Goal: Task Accomplishment & Management: Complete application form

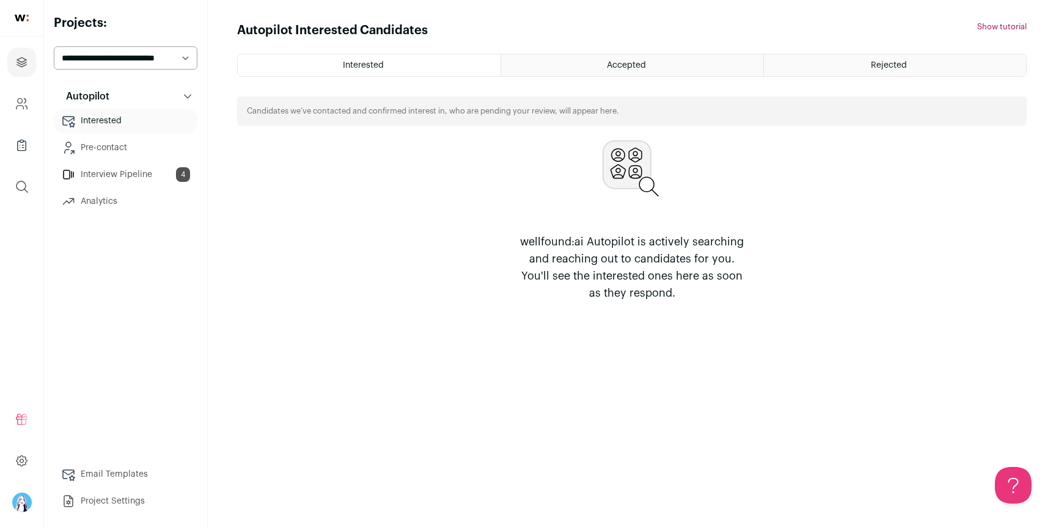
select select "*****"
click at [54, 46] on select "**********" at bounding box center [126, 57] width 144 height 23
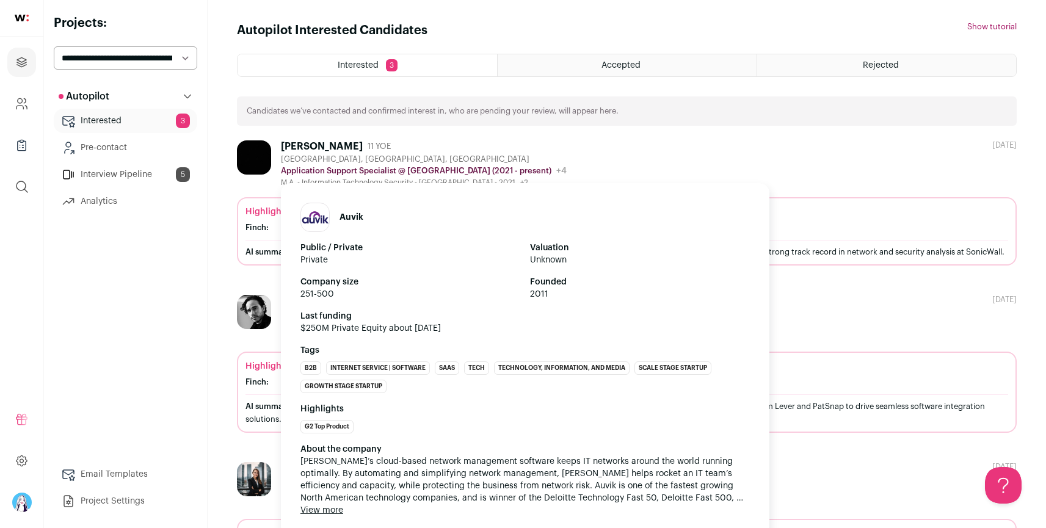
click at [476, 151] on div "[PERSON_NAME] 11 YOE" at bounding box center [424, 147] width 286 height 12
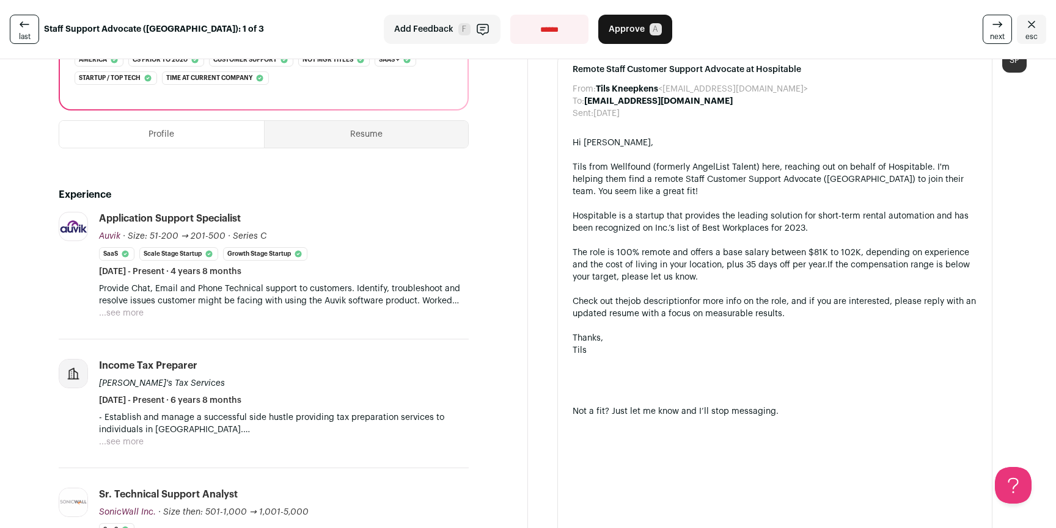
scroll to position [253, 0]
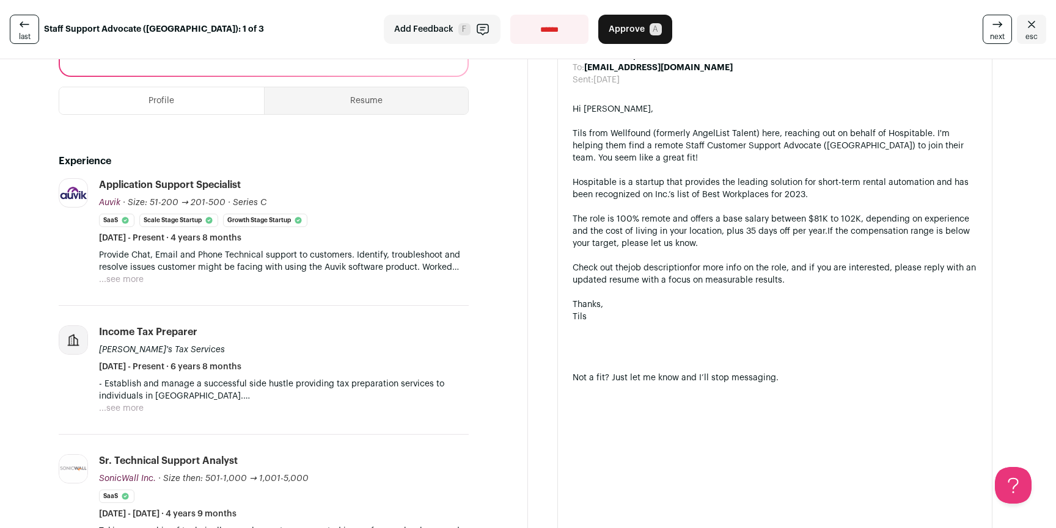
click at [120, 274] on button "...see more" at bounding box center [121, 280] width 45 height 12
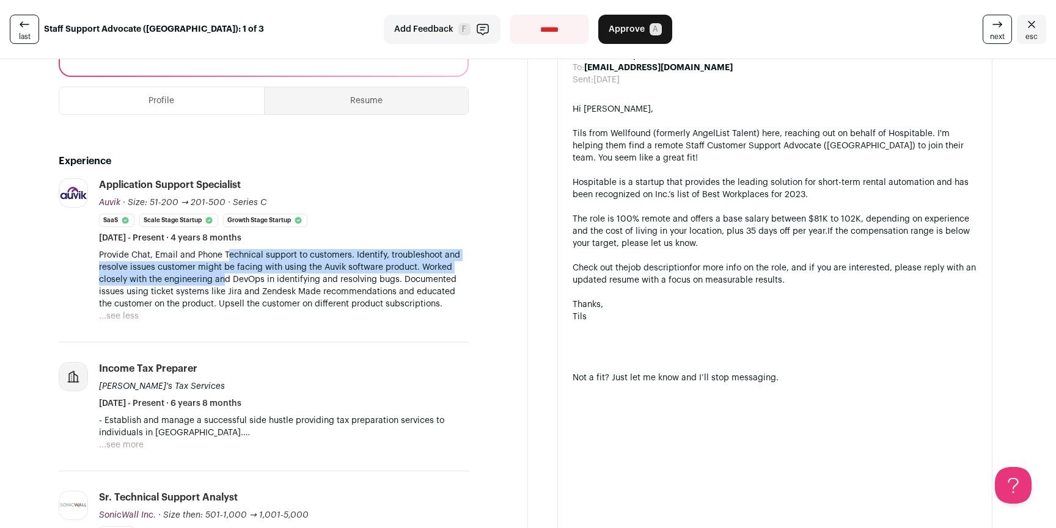
drag, startPoint x: 228, startPoint y: 249, endPoint x: 224, endPoint y: 261, distance: 13.5
click at [224, 261] on p "Provide Chat, Email and Phone Technical support to customers. Identify, trouble…" at bounding box center [284, 279] width 370 height 61
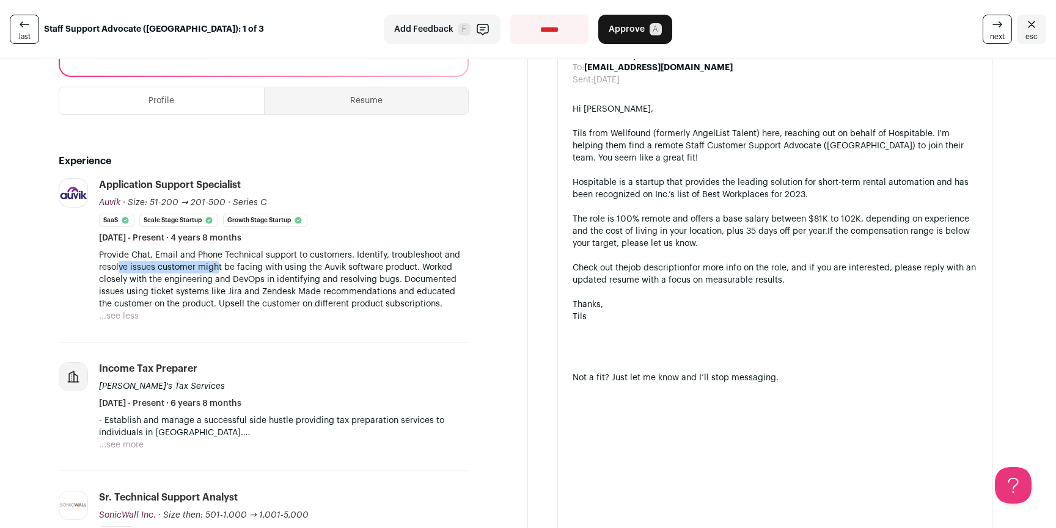
drag, startPoint x: 119, startPoint y: 254, endPoint x: 319, endPoint y: 260, distance: 201.1
click at [216, 255] on p "Provide Chat, Email and Phone Technical support to customers. Identify, trouble…" at bounding box center [284, 279] width 370 height 61
drag, startPoint x: 319, startPoint y: 260, endPoint x: 258, endPoint y: 255, distance: 61.9
click at [258, 255] on p "Provide Chat, Email and Phone Technical support to customers. Identify, trouble…" at bounding box center [284, 279] width 370 height 61
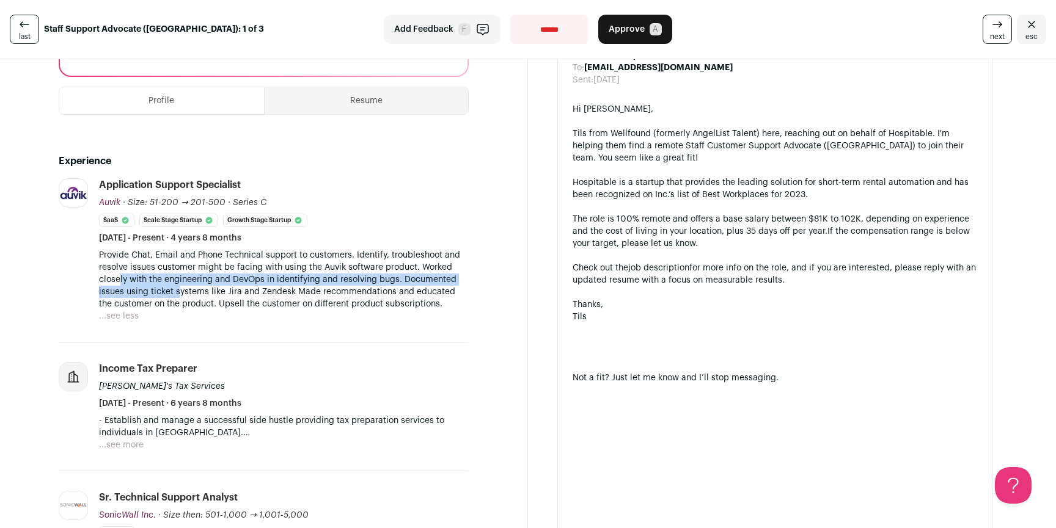
drag, startPoint x: 118, startPoint y: 266, endPoint x: 271, endPoint y: 279, distance: 153.9
click at [221, 282] on p "Provide Chat, Email and Phone Technical support to customers. Identify, trouble…" at bounding box center [284, 279] width 370 height 61
drag, startPoint x: 271, startPoint y: 279, endPoint x: 249, endPoint y: 263, distance: 27.3
click at [252, 265] on p "Provide Chat, Email and Phone Technical support to customers. Identify, trouble…" at bounding box center [284, 279] width 370 height 61
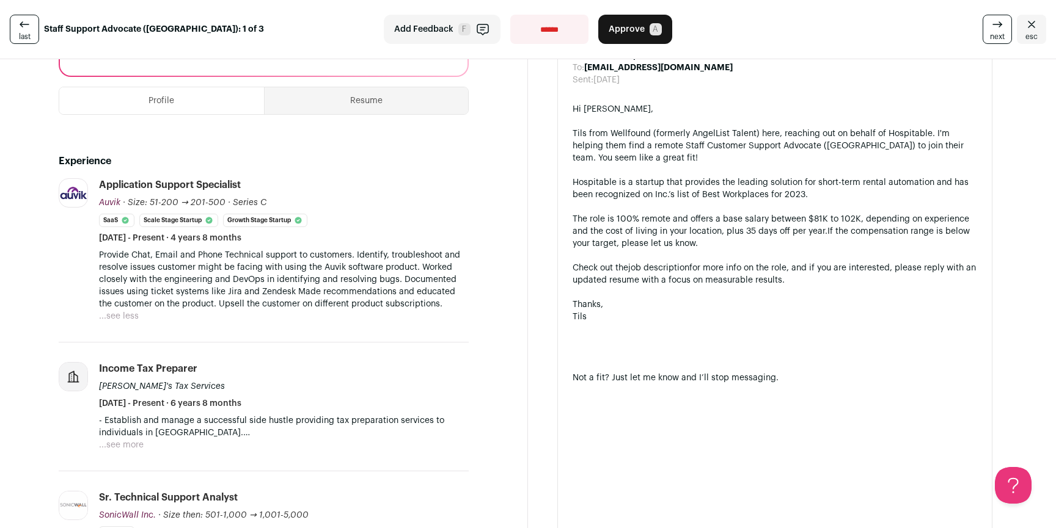
click at [249, 263] on p "Provide Chat, Email and Phone Technical support to customers. Identify, trouble…" at bounding box center [284, 279] width 370 height 61
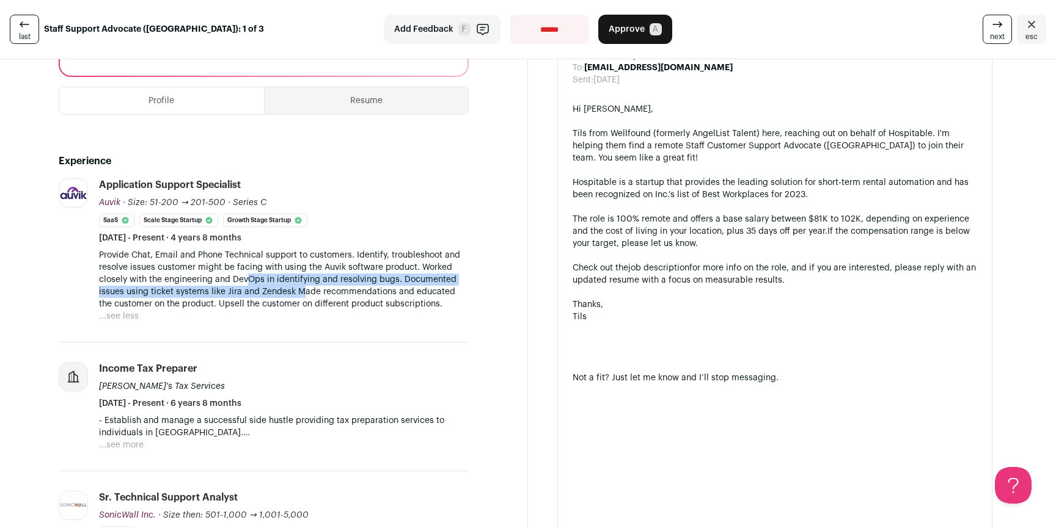
drag, startPoint x: 265, startPoint y: 272, endPoint x: 337, endPoint y: 283, distance: 72.9
click at [317, 282] on p "Provide Chat, Email and Phone Technical support to customers. Identify, trouble…" at bounding box center [284, 279] width 370 height 61
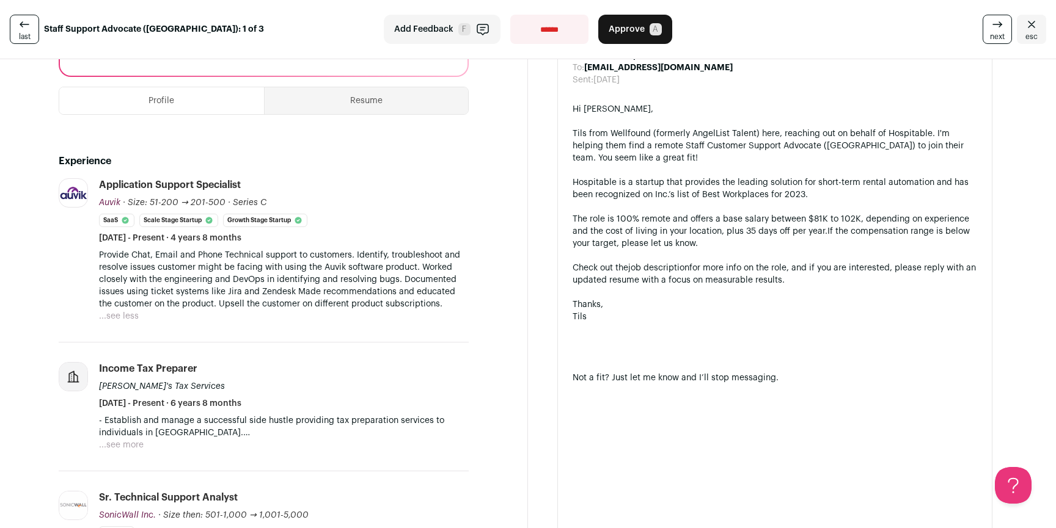
drag, startPoint x: 337, startPoint y: 283, endPoint x: 337, endPoint y: 269, distance: 13.4
click at [337, 278] on p "Provide Chat, Email and Phone Technical support to customers. Identify, trouble…" at bounding box center [284, 279] width 370 height 61
click at [337, 269] on p "Provide Chat, Email and Phone Technical support to customers. Identify, trouble…" at bounding box center [284, 279] width 370 height 61
click at [119, 439] on button "...see more" at bounding box center [121, 445] width 45 height 12
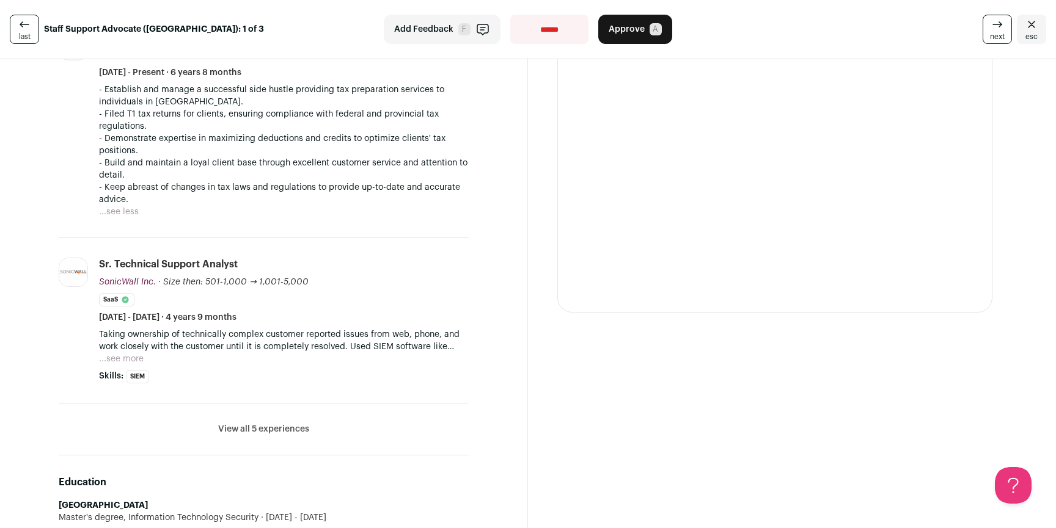
scroll to position [609, 0]
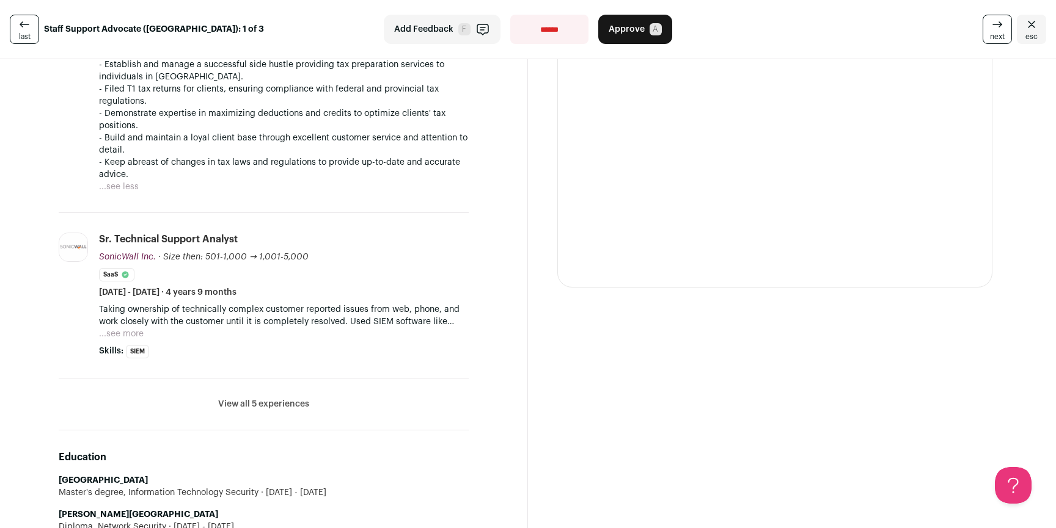
click at [278, 398] on button "View all 5 experiences" at bounding box center [263, 404] width 91 height 12
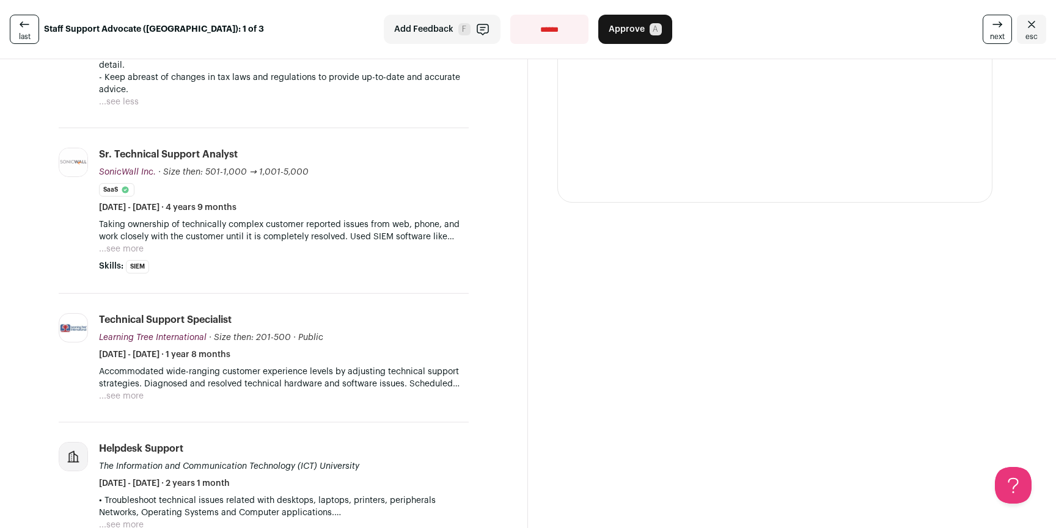
scroll to position [702, 0]
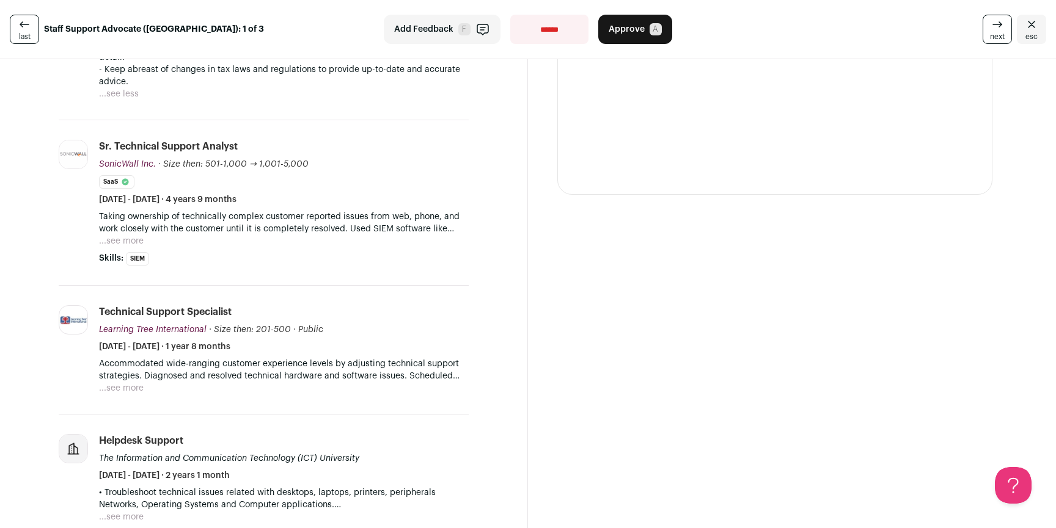
click at [114, 235] on button "...see more" at bounding box center [121, 241] width 45 height 12
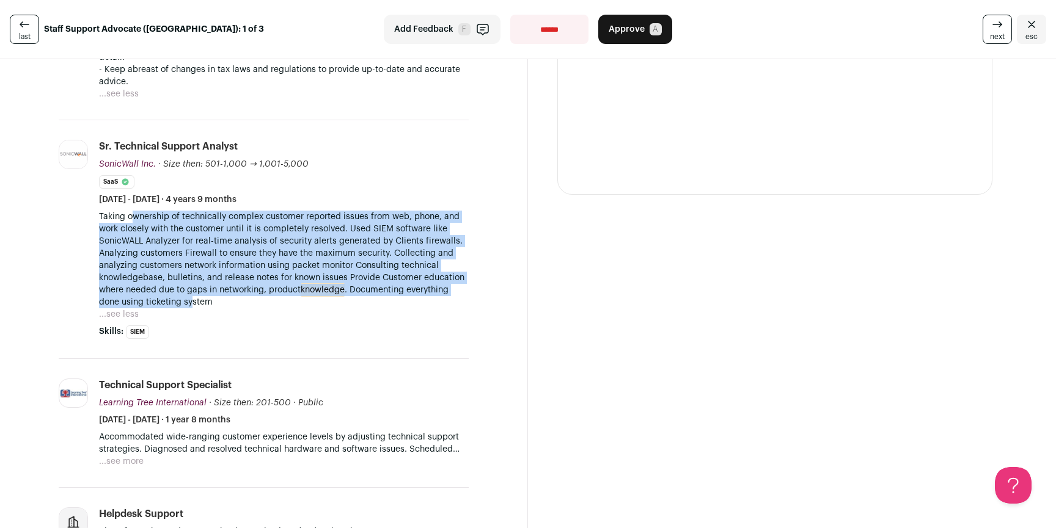
drag, startPoint x: 135, startPoint y: 203, endPoint x: 192, endPoint y: 290, distance: 104.0
click at [192, 290] on p "Taking ownership of technically complex customer reported issues from web, phon…" at bounding box center [284, 260] width 370 height 98
drag, startPoint x: 194, startPoint y: 291, endPoint x: 126, endPoint y: 207, distance: 107.3
click at [126, 211] on p "Taking ownership of technically complex customer reported issues from web, phon…" at bounding box center [284, 260] width 370 height 98
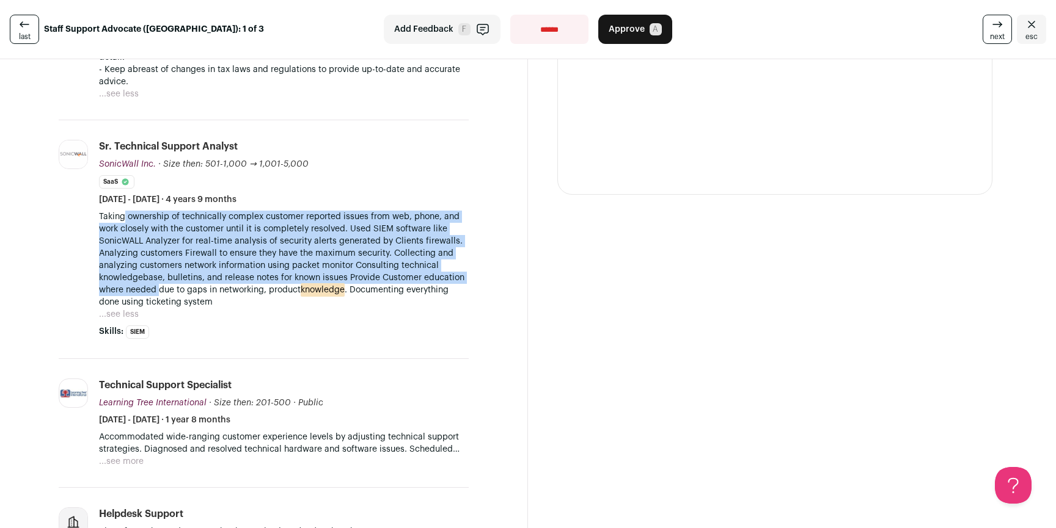
drag, startPoint x: 123, startPoint y: 210, endPoint x: 164, endPoint y: 282, distance: 82.4
click at [163, 281] on p "Taking ownership of technically complex customer reported issues from web, phon…" at bounding box center [284, 260] width 370 height 98
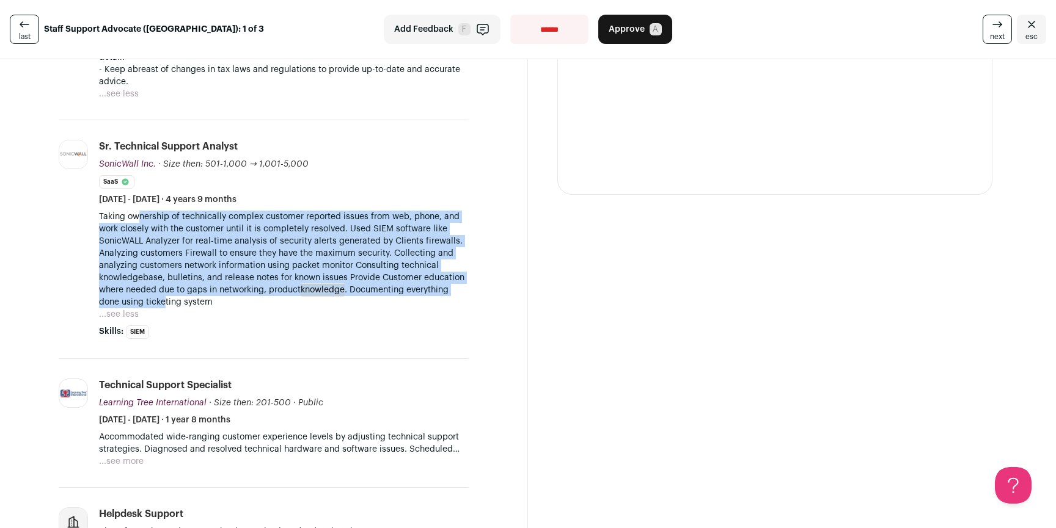
drag, startPoint x: 166, startPoint y: 288, endPoint x: 136, endPoint y: 207, distance: 85.8
click at [136, 211] on p "Taking ownership of technically complex customer reported issues from web, phon…" at bounding box center [284, 260] width 370 height 98
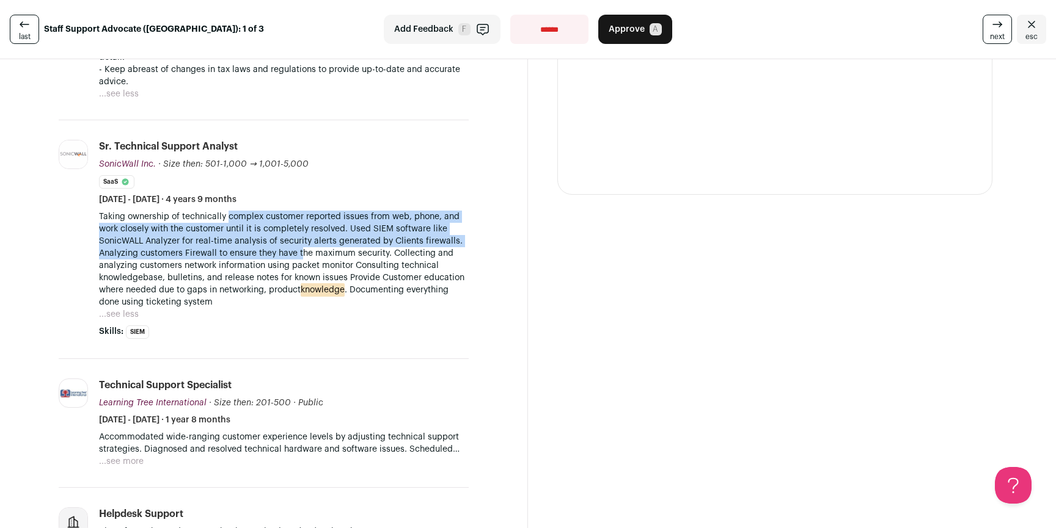
drag, startPoint x: 229, startPoint y: 206, endPoint x: 336, endPoint y: 243, distance: 113.2
click at [310, 239] on p "Taking ownership of technically complex customer reported issues from web, phon…" at bounding box center [284, 260] width 370 height 98
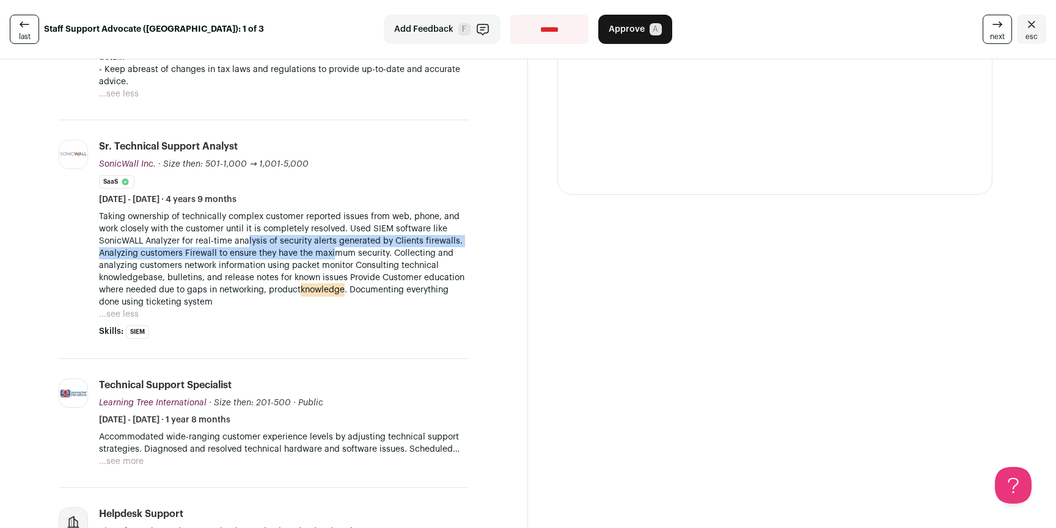
drag, startPoint x: 336, startPoint y: 243, endPoint x: 221, endPoint y: 219, distance: 118.0
click at [232, 221] on p "Taking ownership of technically complex customer reported issues from web, phon…" at bounding box center [284, 260] width 370 height 98
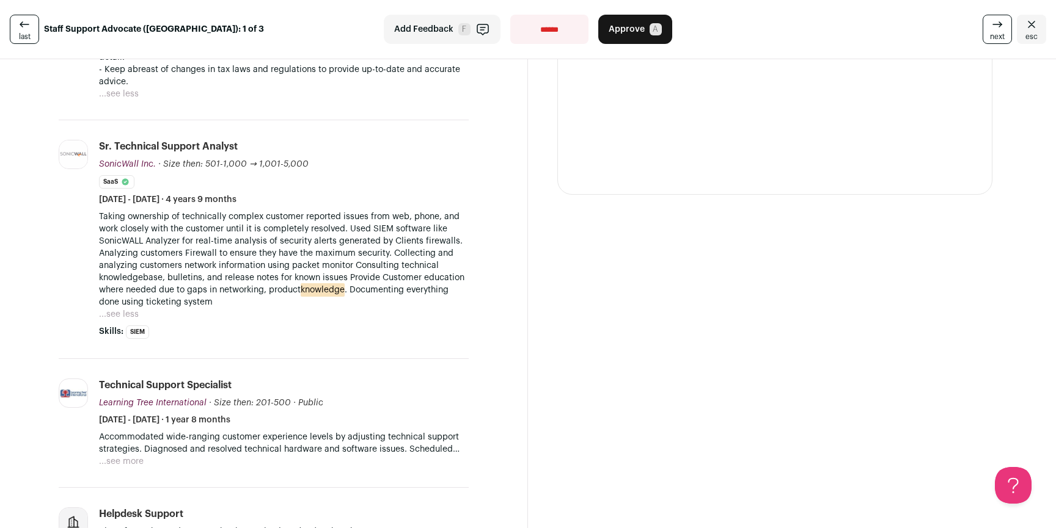
click at [219, 219] on p "Taking ownership of technically complex customer reported issues from web, phon…" at bounding box center [284, 260] width 370 height 98
drag, startPoint x: 107, startPoint y: 214, endPoint x: 214, endPoint y: 221, distance: 107.7
click at [213, 221] on p "Taking ownership of technically complex customer reported issues from web, phon…" at bounding box center [284, 260] width 370 height 98
drag, startPoint x: 311, startPoint y: 231, endPoint x: 229, endPoint y: 221, distance: 82.5
click at [229, 221] on p "Taking ownership of technically complex customer reported issues from web, phon…" at bounding box center [284, 260] width 370 height 98
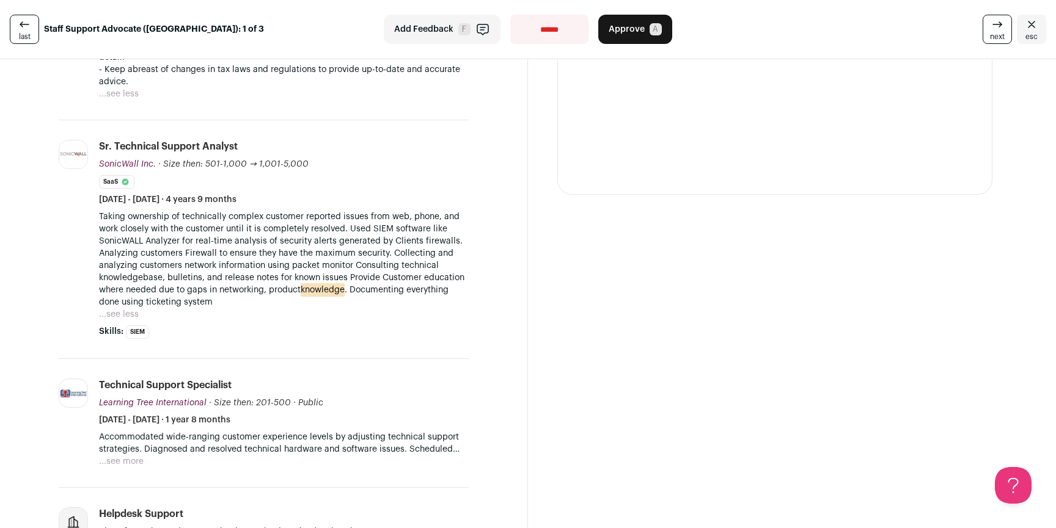
click at [221, 219] on p "Taking ownership of technically complex customer reported issues from web, phon…" at bounding box center [284, 260] width 370 height 98
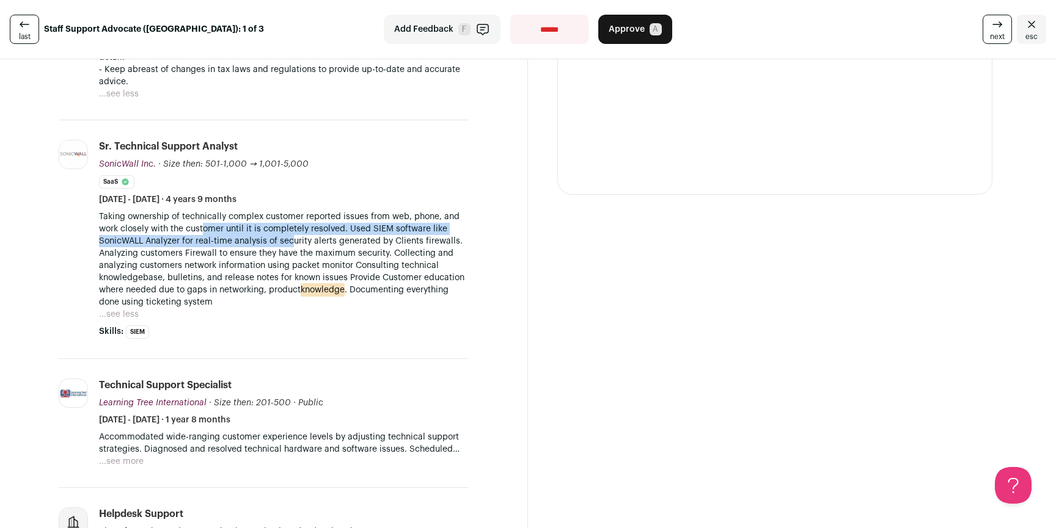
drag, startPoint x: 203, startPoint y: 216, endPoint x: 297, endPoint y: 229, distance: 94.9
click at [293, 228] on p "Taking ownership of technically complex customer reported issues from web, phon…" at bounding box center [284, 260] width 370 height 98
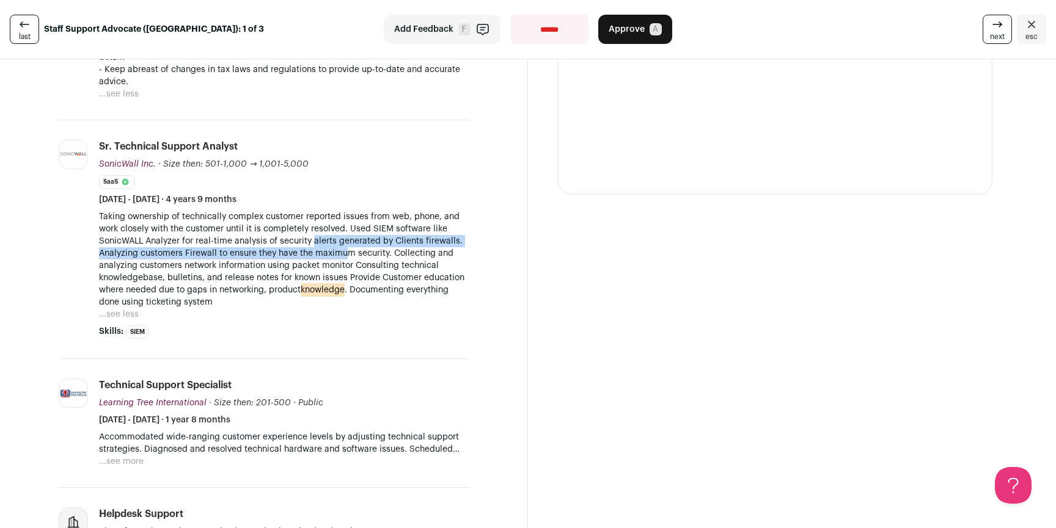
drag, startPoint x: 345, startPoint y: 238, endPoint x: 307, endPoint y: 225, distance: 39.4
click at [309, 225] on p "Taking ownership of technically complex customer reported issues from web, phon…" at bounding box center [284, 260] width 370 height 98
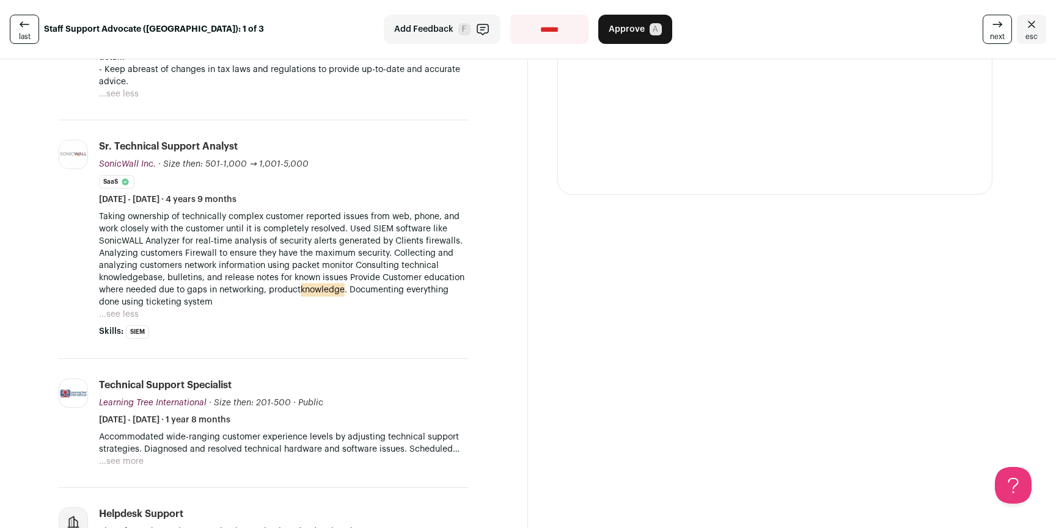
click at [305, 224] on p "Taking ownership of technically complex customer reported issues from web, phon…" at bounding box center [284, 260] width 370 height 98
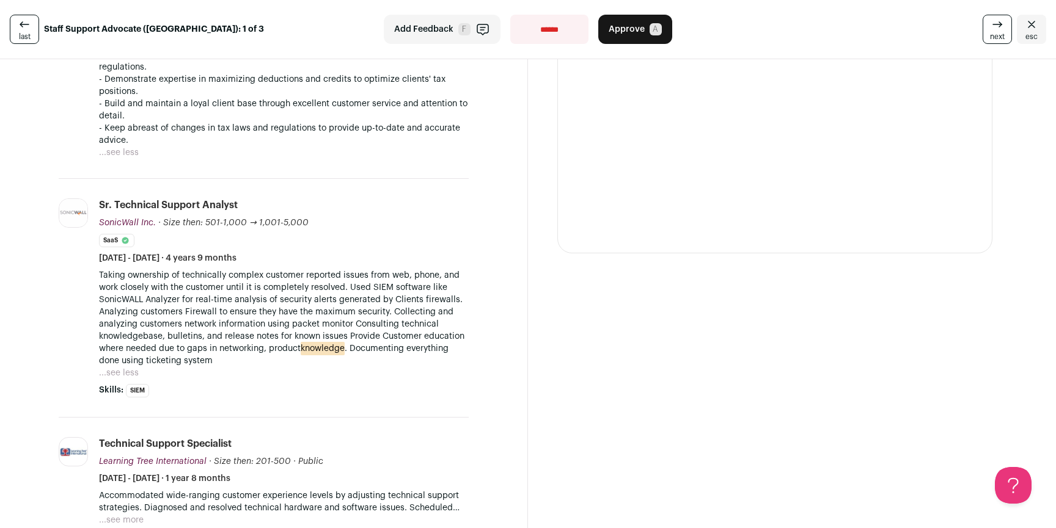
scroll to position [615, 0]
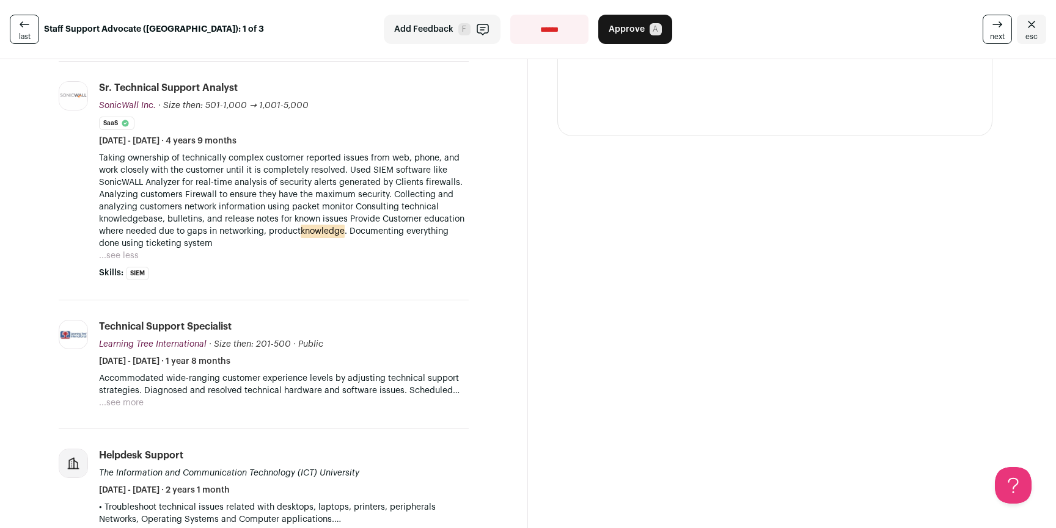
scroll to position [705, 0]
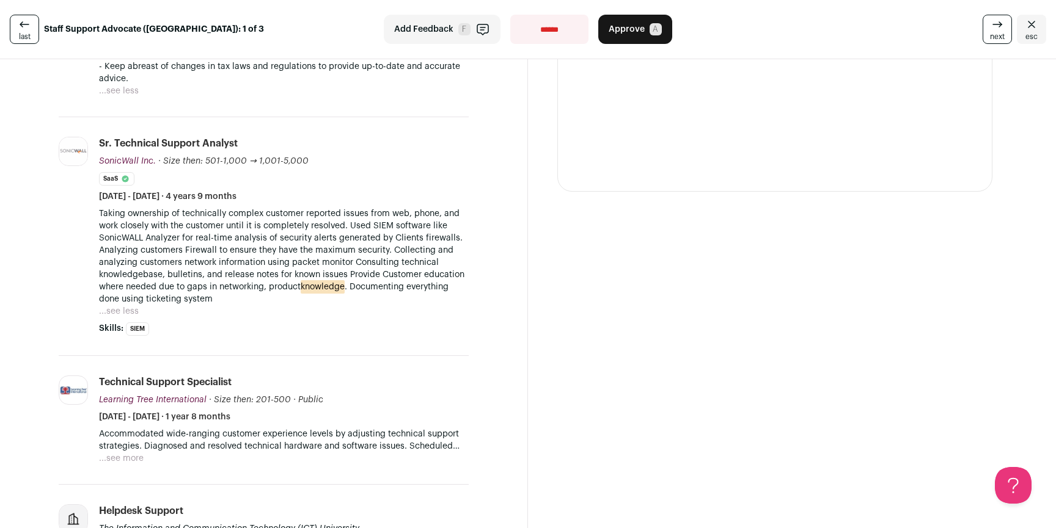
click at [122, 453] on button "...see more" at bounding box center [121, 459] width 45 height 12
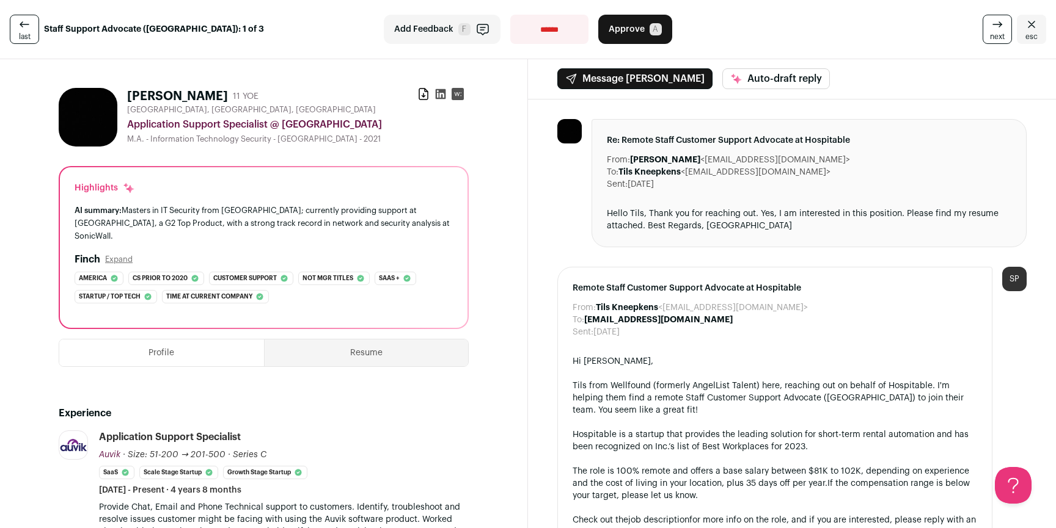
scroll to position [0, 0]
click at [419, 97] on icon at bounding box center [423, 94] width 9 height 11
click at [442, 89] on ul at bounding box center [448, 97] width 29 height 17
click at [439, 90] on icon at bounding box center [441, 95] width 10 height 10
click at [992, 35] on span "next" at bounding box center [997, 37] width 15 height 10
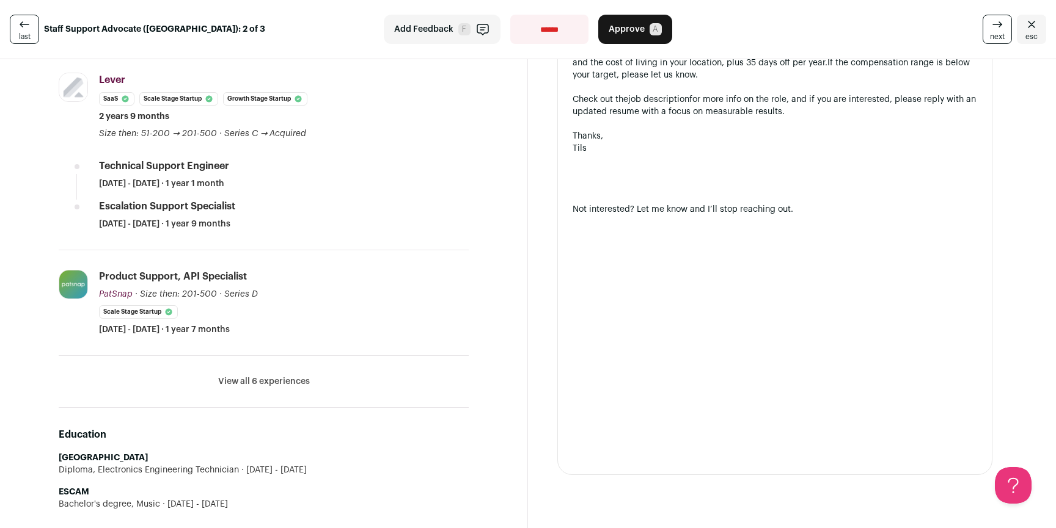
scroll to position [444, 0]
click at [273, 385] on button "View all 6 experiences" at bounding box center [264, 384] width 92 height 12
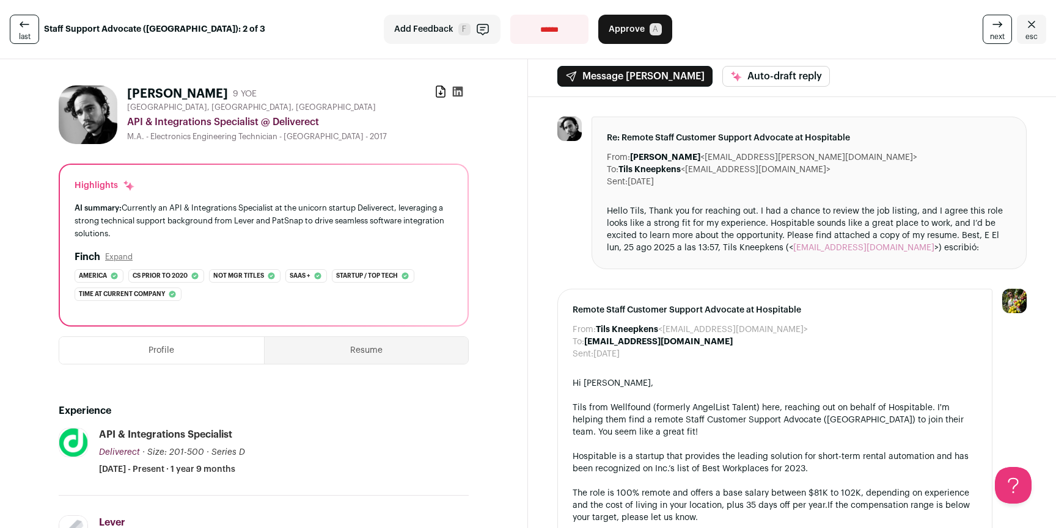
scroll to position [0, 0]
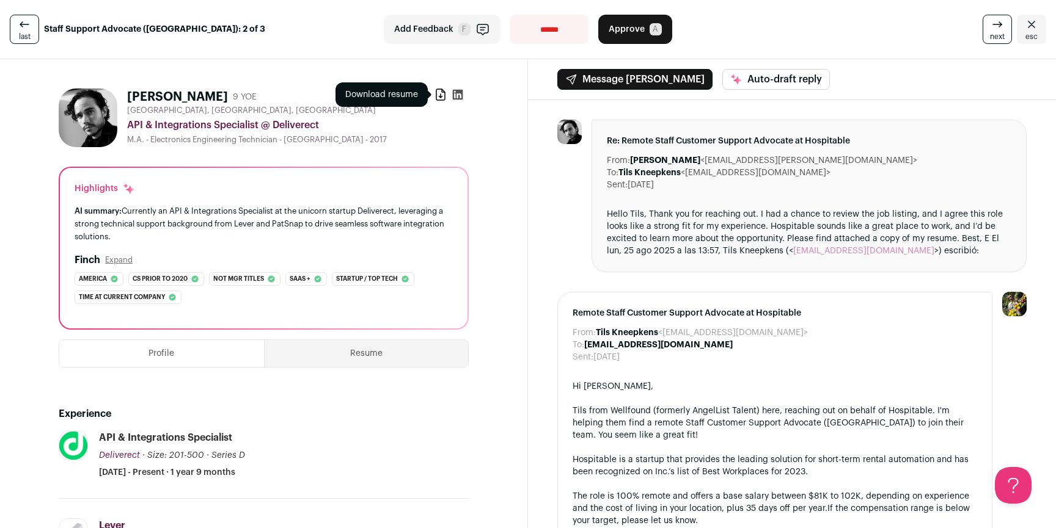
click at [437, 96] on icon at bounding box center [440, 94] width 9 height 11
drag, startPoint x: 121, startPoint y: 91, endPoint x: 308, endPoint y: 96, distance: 187.0
click at [211, 97] on div "[PERSON_NAME] 9 YOE Download resume [GEOGRAPHIC_DATA], [GEOGRAPHIC_DATA], [GEOG…" at bounding box center [264, 118] width 410 height 59
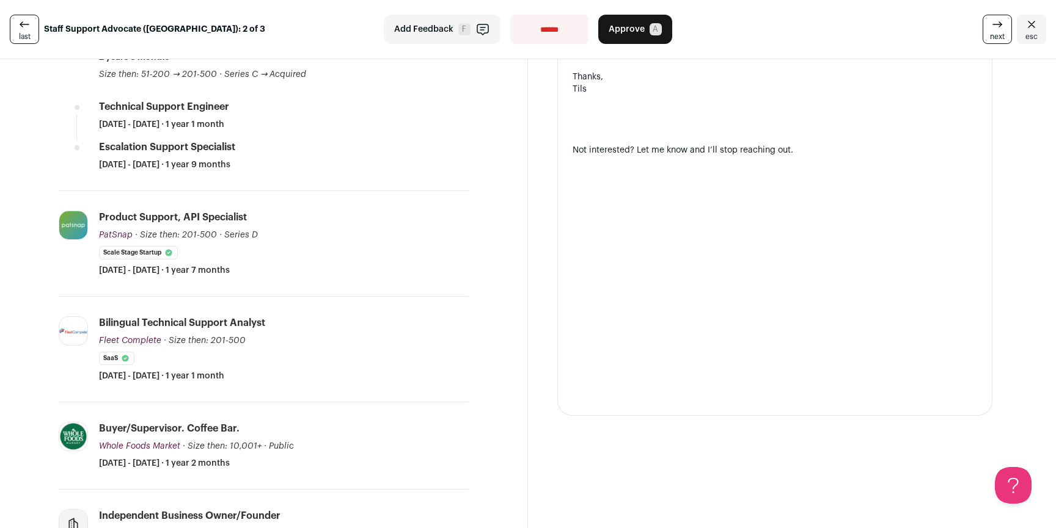
scroll to position [507, 0]
click at [982, 27] on link "next" at bounding box center [996, 29] width 29 height 29
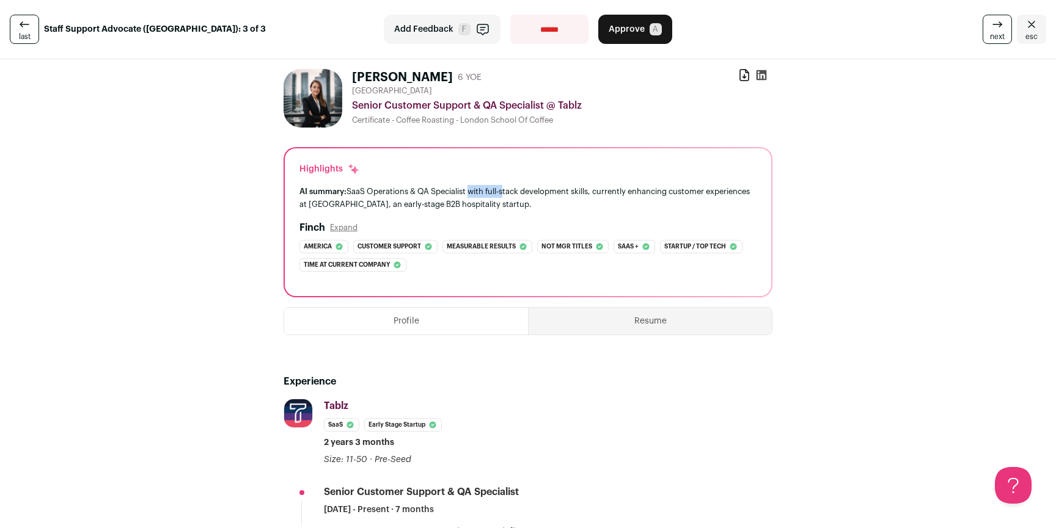
drag, startPoint x: 464, startPoint y: 191, endPoint x: 499, endPoint y: 195, distance: 35.0
click at [499, 195] on div "AI summary: SaaS Operations & QA Specialist with full-stack development skills,…" at bounding box center [527, 198] width 457 height 26
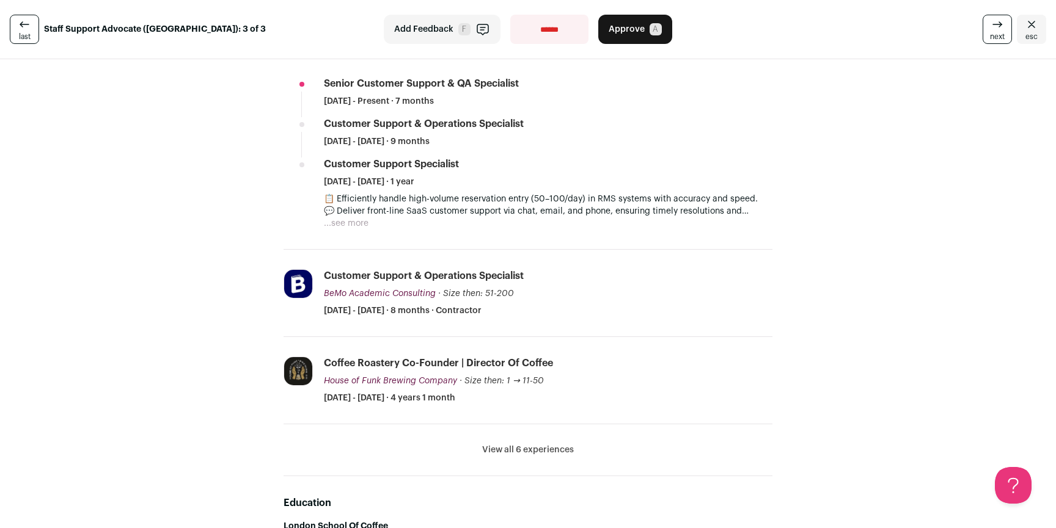
scroll to position [768, 0]
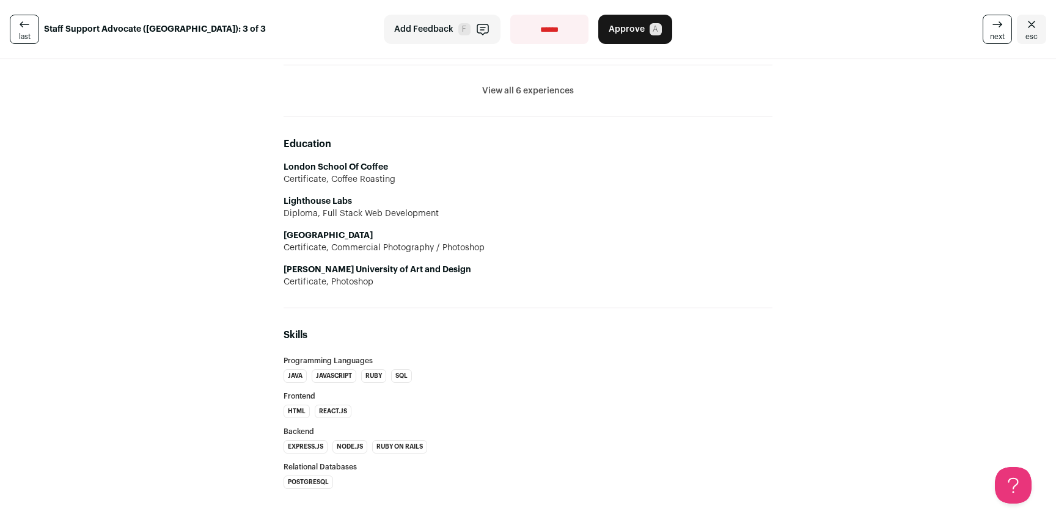
click at [518, 93] on button "View all 6 experiences" at bounding box center [528, 91] width 92 height 12
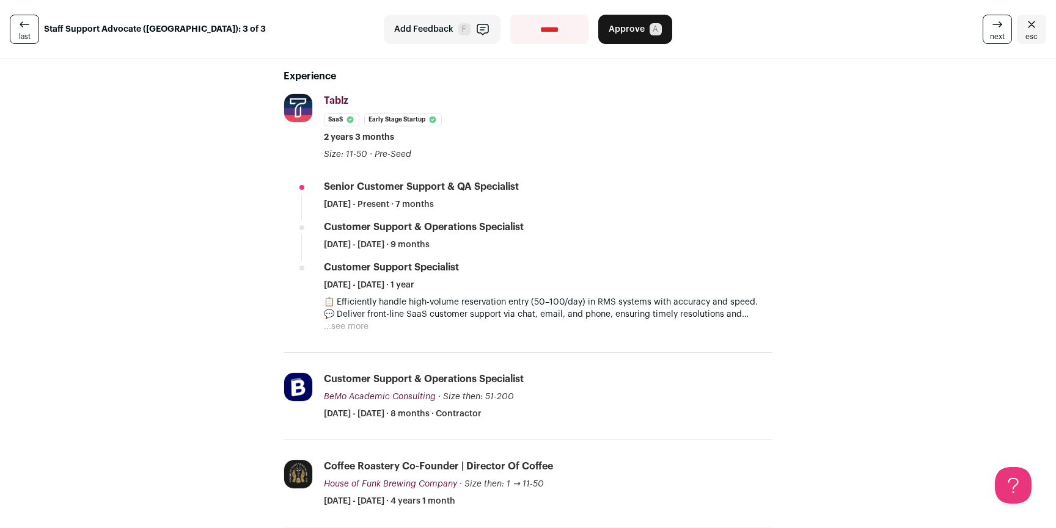
scroll to position [303, 0]
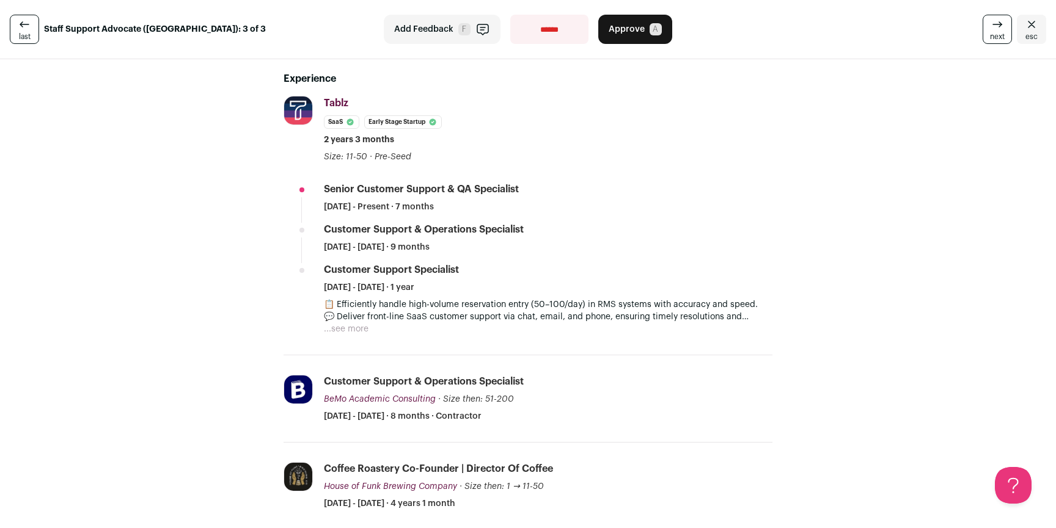
click at [343, 327] on button "...see more" at bounding box center [346, 329] width 45 height 12
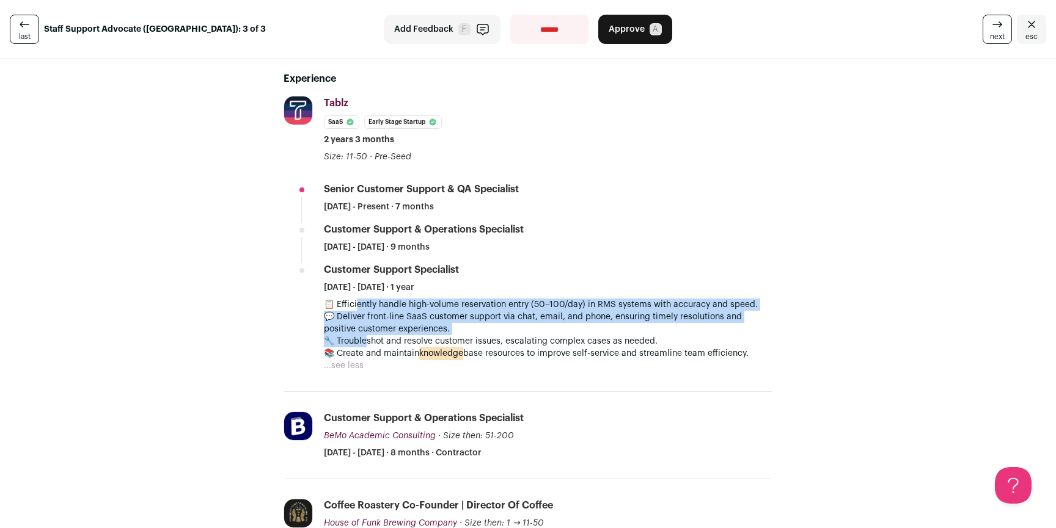
drag, startPoint x: 351, startPoint y: 308, endPoint x: 390, endPoint y: 350, distance: 57.1
click at [373, 343] on p "📋 Efficiently handle high-volume reservation entry (50–100/day) in RMS systems …" at bounding box center [548, 329] width 448 height 61
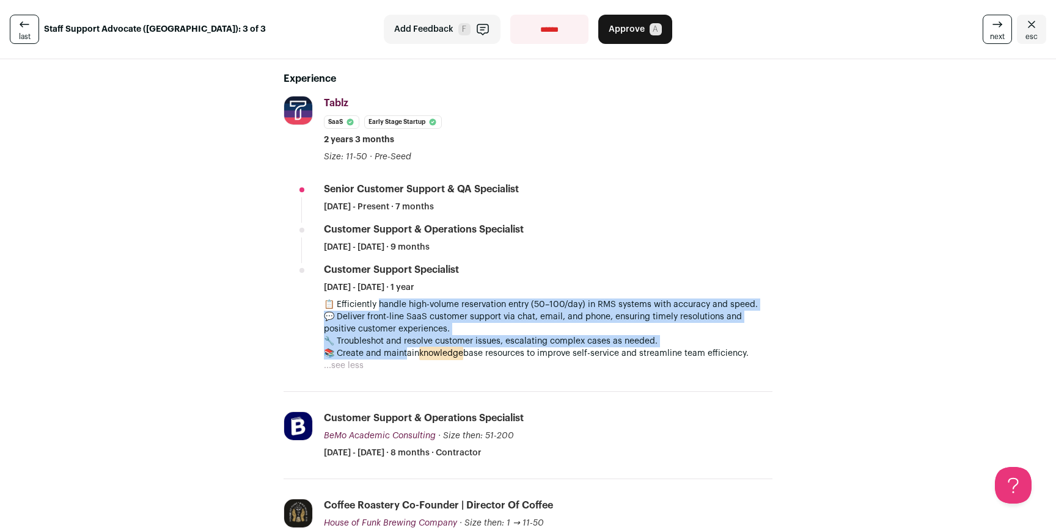
drag, startPoint x: 398, startPoint y: 352, endPoint x: 371, endPoint y: 302, distance: 56.3
click at [371, 302] on p "📋 Efficiently handle high-volume reservation entry (50–100/day) in RMS systems …" at bounding box center [548, 329] width 448 height 61
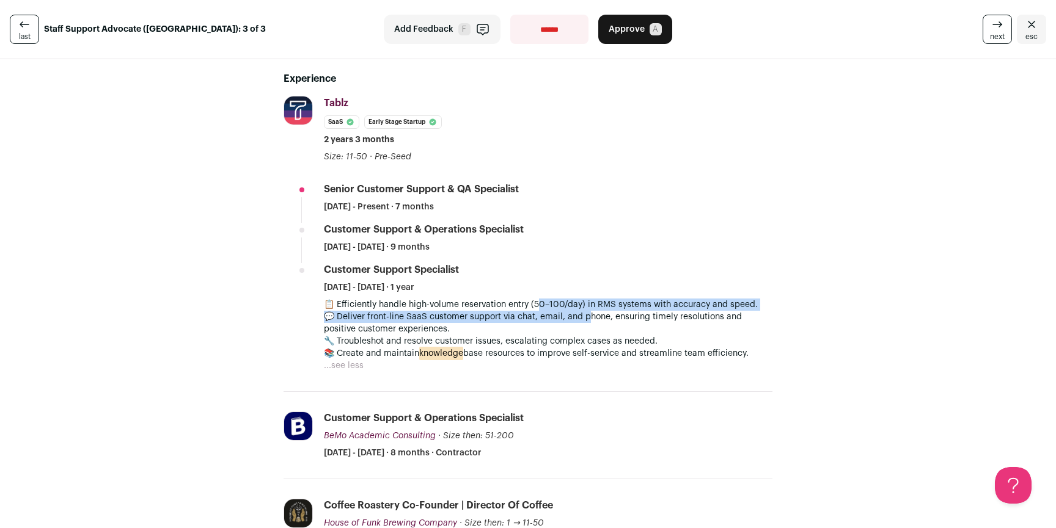
drag, startPoint x: 580, startPoint y: 316, endPoint x: 531, endPoint y: 306, distance: 50.6
click at [531, 306] on p "📋 Efficiently handle high-volume reservation entry (50–100/day) in RMS systems …" at bounding box center [548, 329] width 448 height 61
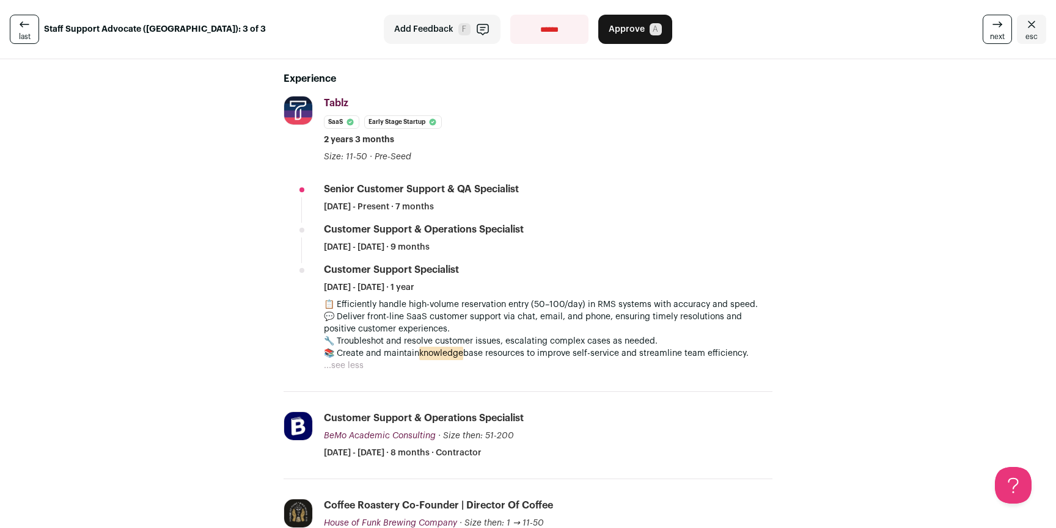
click at [531, 307] on p "📋 Efficiently handle high-volume reservation entry (50–100/day) in RMS systems …" at bounding box center [548, 329] width 448 height 61
drag, startPoint x: 583, startPoint y: 315, endPoint x: 629, endPoint y: 320, distance: 45.5
click at [626, 320] on p "📋 Efficiently handle high-volume reservation entry (50–100/day) in RMS systems …" at bounding box center [548, 329] width 448 height 61
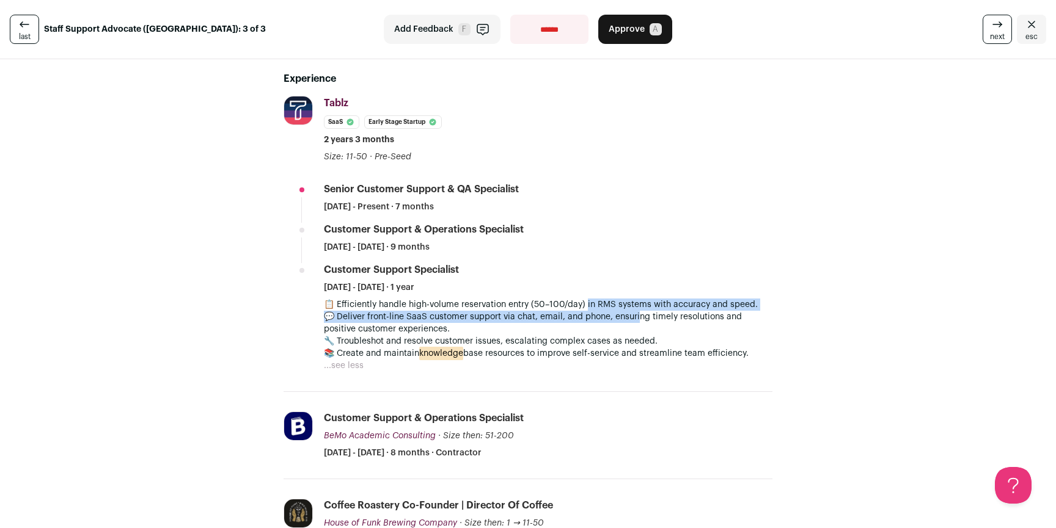
drag, startPoint x: 628, startPoint y: 319, endPoint x: 576, endPoint y: 309, distance: 53.0
click at [576, 309] on p "📋 Efficiently handle high-volume reservation entry (50–100/day) in RMS systems …" at bounding box center [548, 329] width 448 height 61
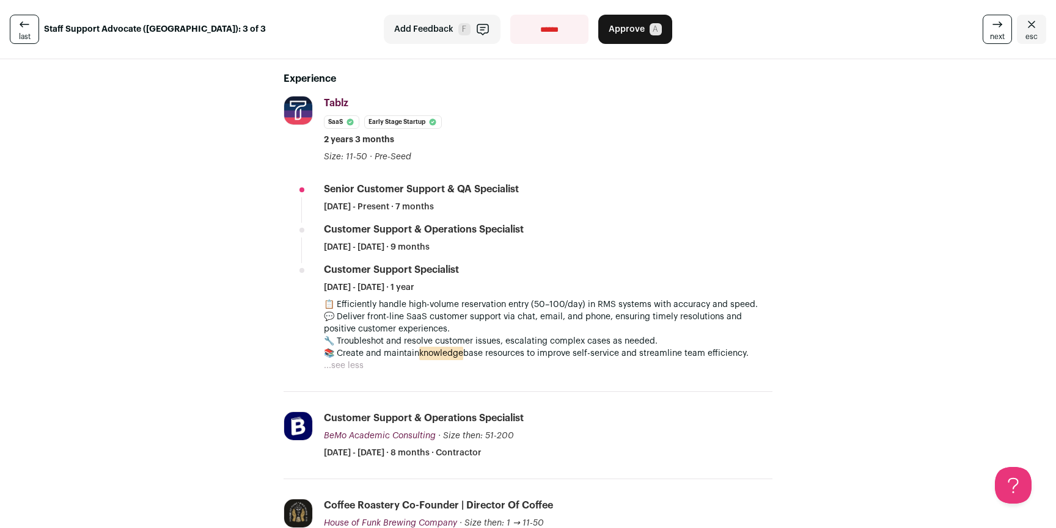
scroll to position [305, 0]
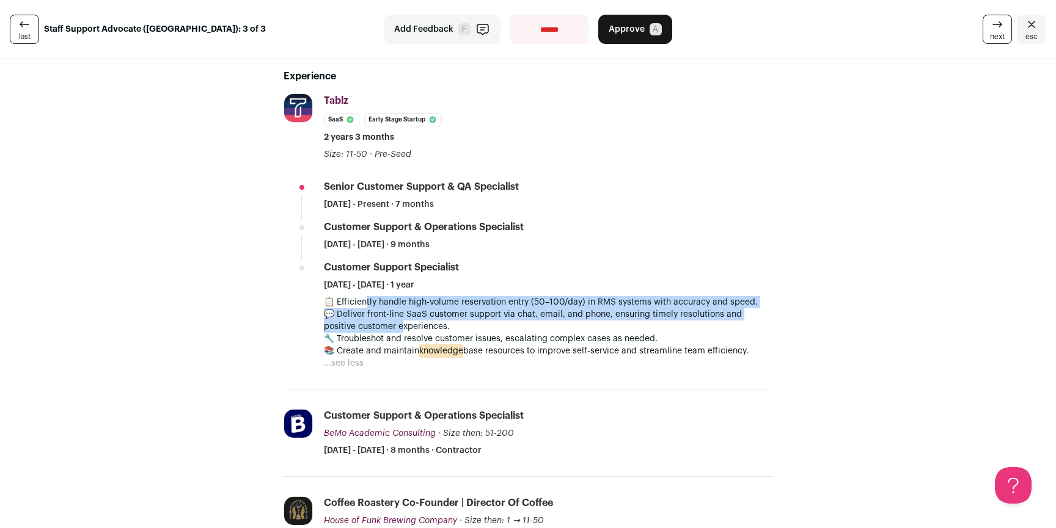
drag, startPoint x: 359, startPoint y: 313, endPoint x: 365, endPoint y: 323, distance: 11.0
click at [363, 322] on p "📋 Efficiently handle high-volume reservation entry (50–100/day) in RMS systems …" at bounding box center [548, 326] width 448 height 61
drag, startPoint x: 365, startPoint y: 323, endPoint x: 352, endPoint y: 304, distance: 22.9
click at [352, 304] on p "📋 Efficiently handle high-volume reservation entry (50–100/day) in RMS systems …" at bounding box center [548, 326] width 448 height 61
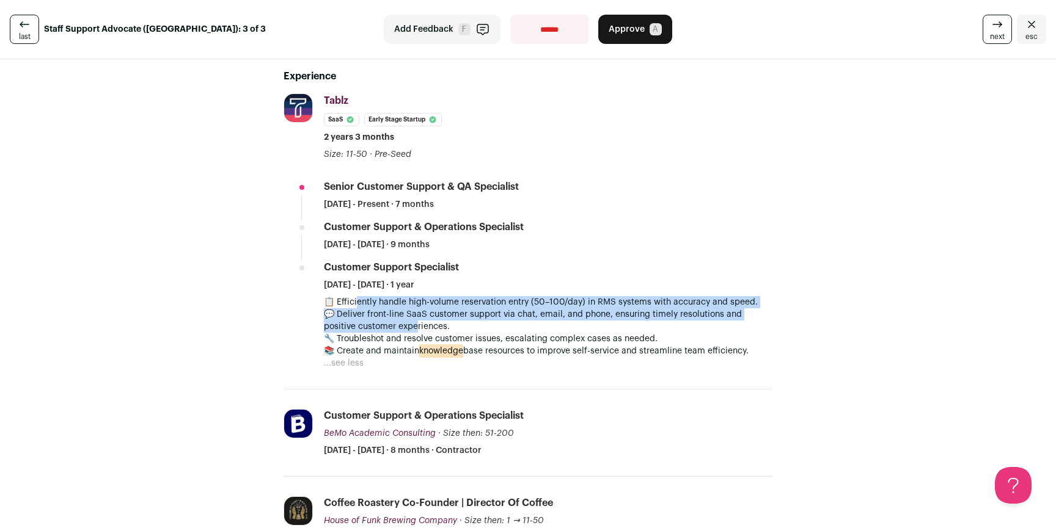
drag, startPoint x: 350, startPoint y: 304, endPoint x: 386, endPoint y: 330, distance: 44.6
click at [386, 330] on p "📋 Efficiently handle high-volume reservation entry (50–100/day) in RMS systems …" at bounding box center [548, 326] width 448 height 61
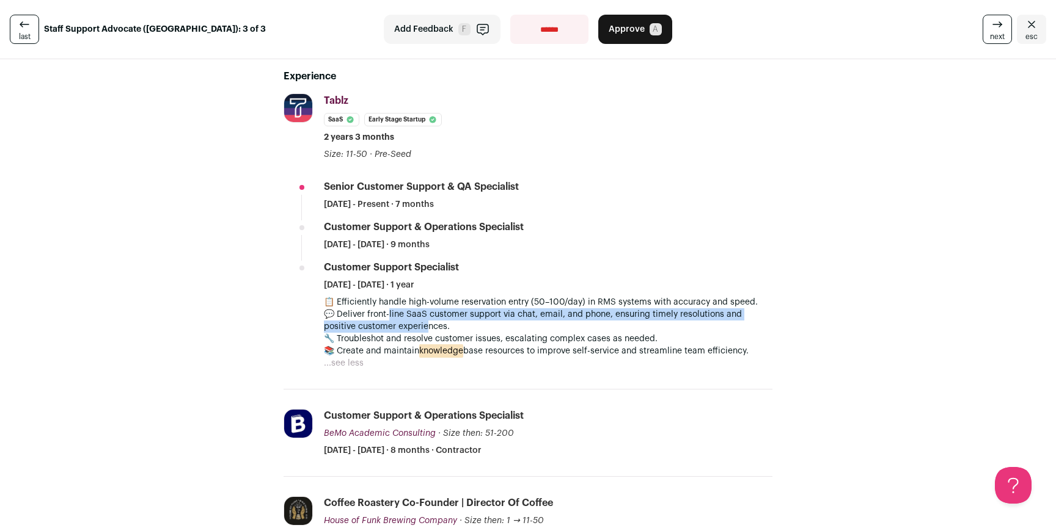
drag, startPoint x: 387, startPoint y: 327, endPoint x: 381, endPoint y: 317, distance: 11.5
click at [381, 317] on p "📋 Efficiently handle high-volume reservation entry (50–100/day) in RMS systems …" at bounding box center [548, 326] width 448 height 61
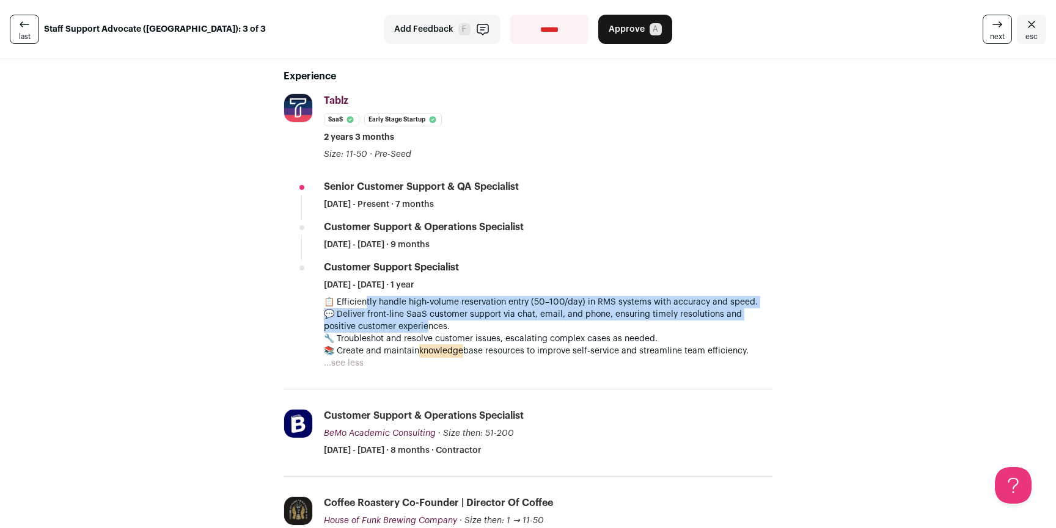
drag, startPoint x: 360, startPoint y: 306, endPoint x: 390, endPoint y: 328, distance: 37.1
click at [390, 328] on p "📋 Efficiently handle high-volume reservation entry (50–100/day) in RMS systems …" at bounding box center [548, 326] width 448 height 61
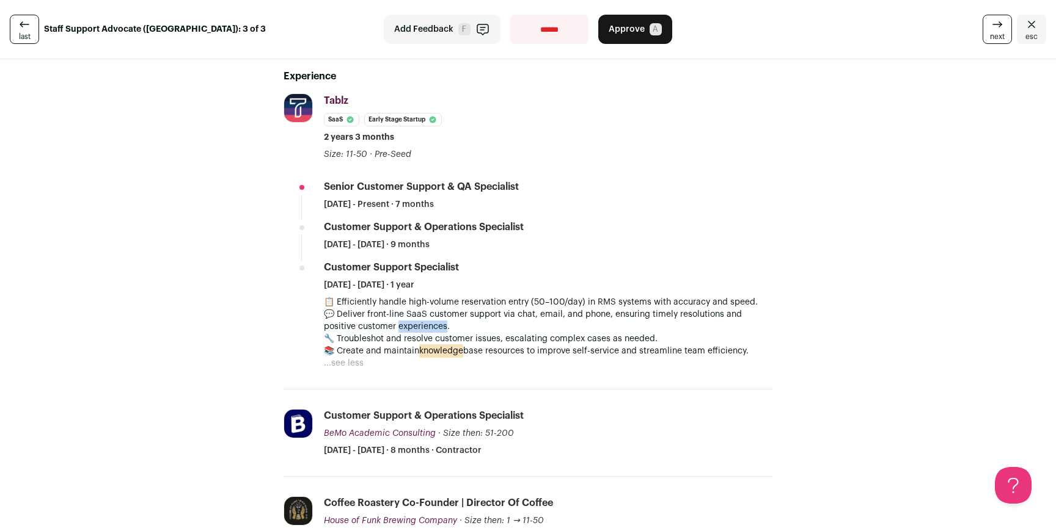
click at [390, 328] on p "📋 Efficiently handle high-volume reservation entry (50–100/day) in RMS systems …" at bounding box center [548, 326] width 448 height 61
click at [671, 337] on p "📋 Efficiently handle high-volume reservation entry (50–100/day) in RMS systems …" at bounding box center [548, 326] width 448 height 61
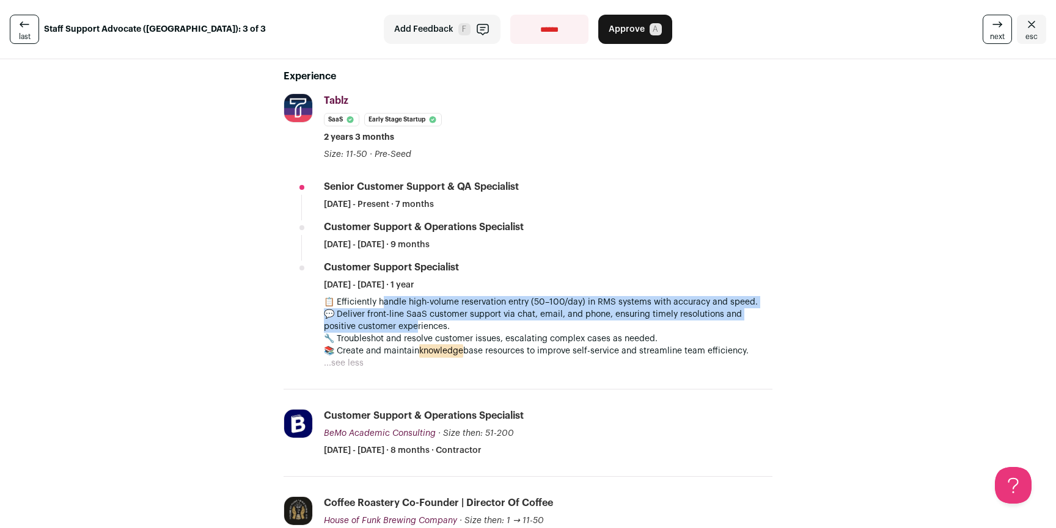
drag, startPoint x: 376, startPoint y: 307, endPoint x: 381, endPoint y: 326, distance: 18.8
click at [380, 324] on p "📋 Efficiently handle high-volume reservation entry (50–100/day) in RMS systems …" at bounding box center [548, 326] width 448 height 61
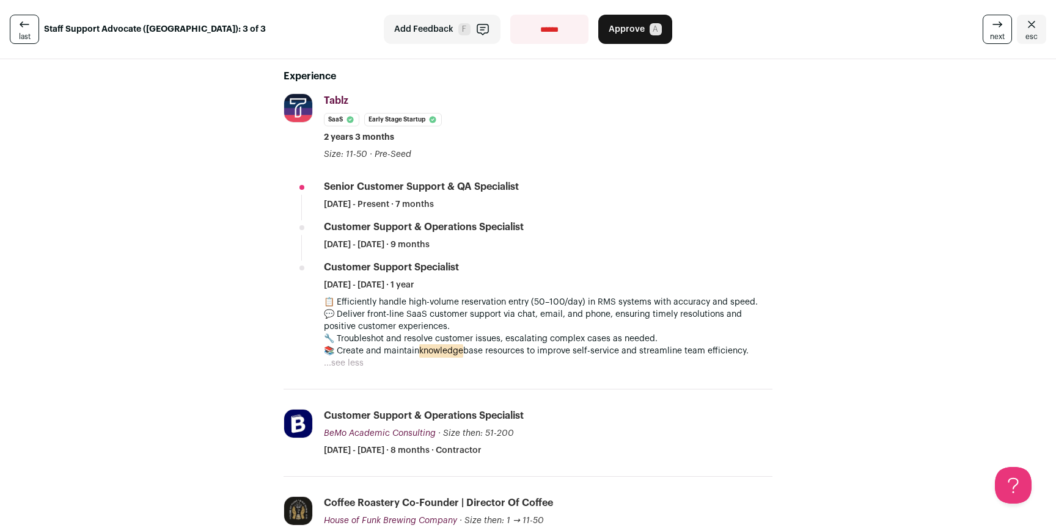
click at [381, 327] on p "📋 Efficiently handle high-volume reservation entry (50–100/day) in RMS systems …" at bounding box center [548, 326] width 448 height 61
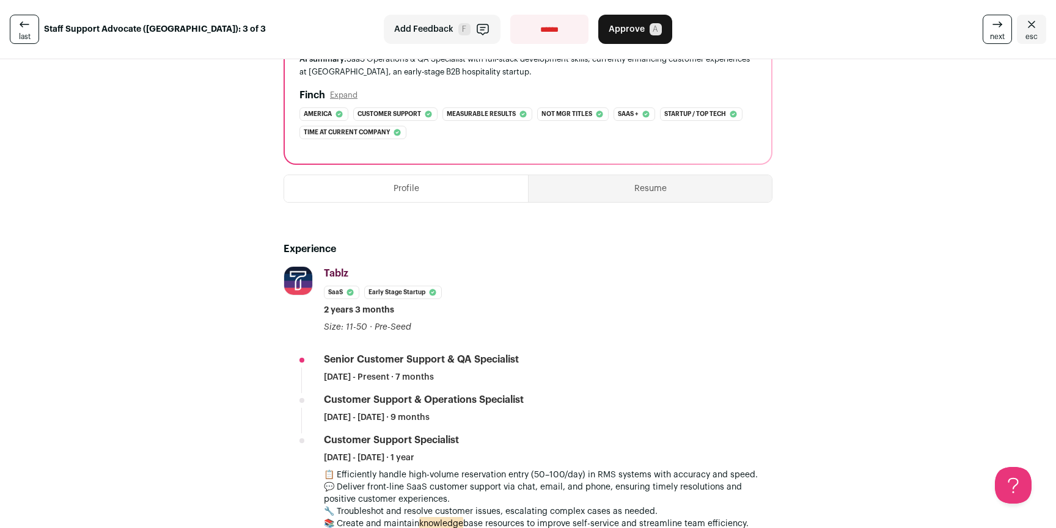
scroll to position [0, 0]
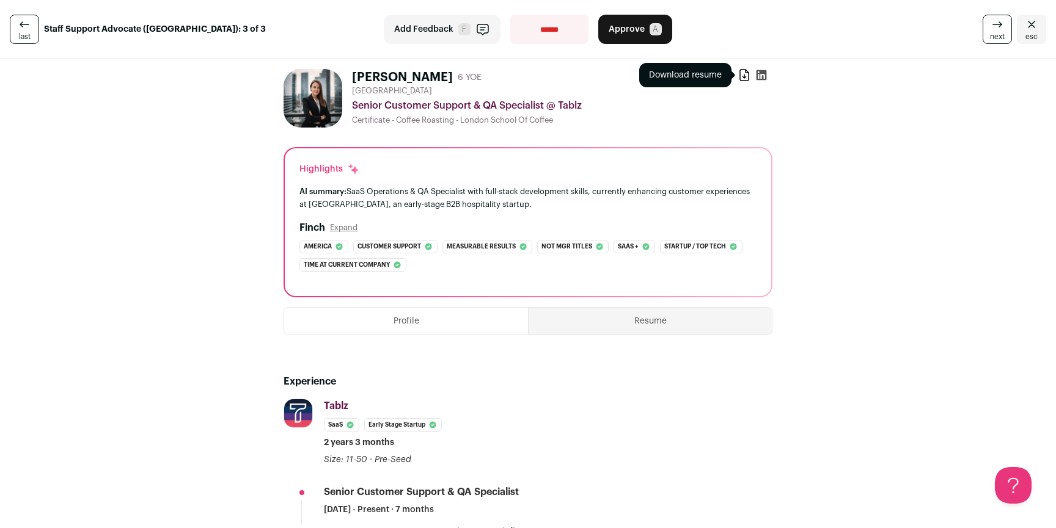
click at [739, 80] on icon at bounding box center [744, 75] width 12 height 12
click at [622, 41] on button "Approve A" at bounding box center [635, 29] width 74 height 29
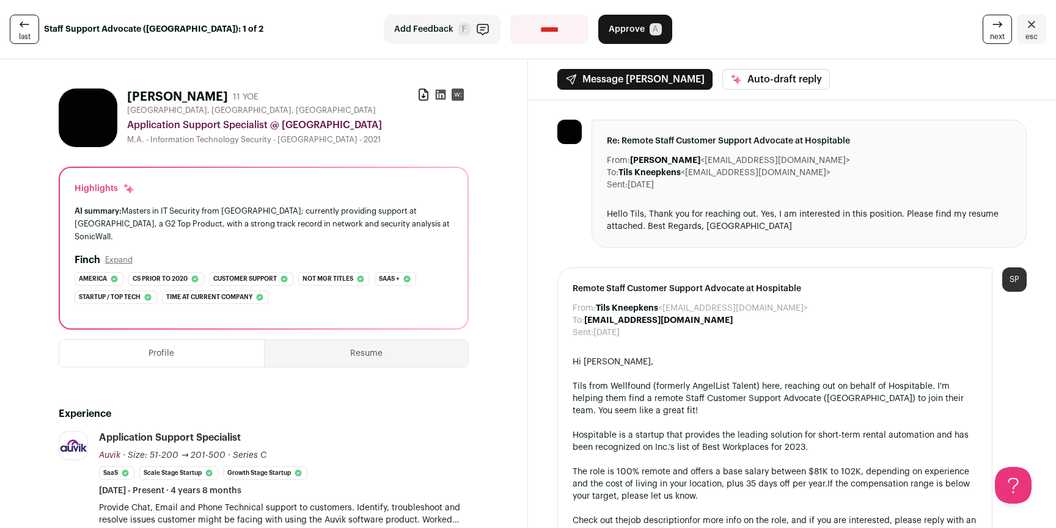
click at [1001, 34] on link "next" at bounding box center [996, 29] width 29 height 29
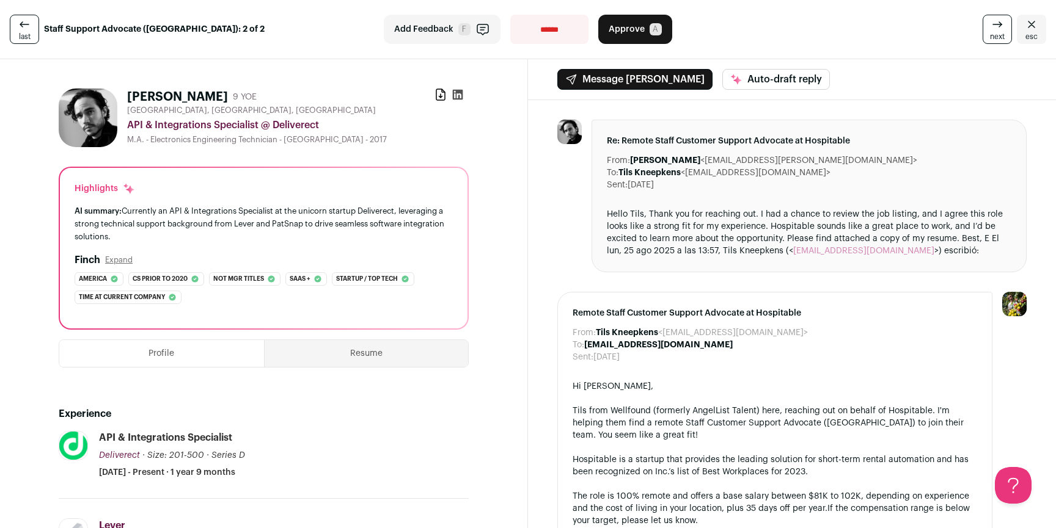
click at [630, 26] on span "Approve" at bounding box center [626, 29] width 36 height 12
